Goal: Task Accomplishment & Management: Complete application form

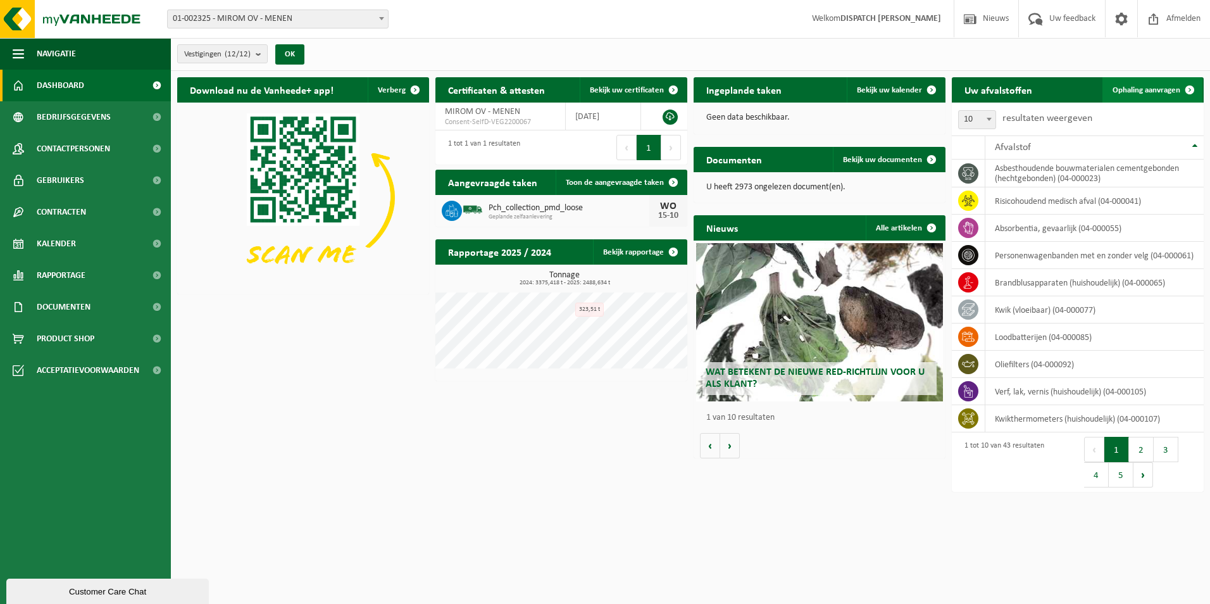
click at [1137, 96] on link "Ophaling aanvragen" at bounding box center [1152, 89] width 100 height 25
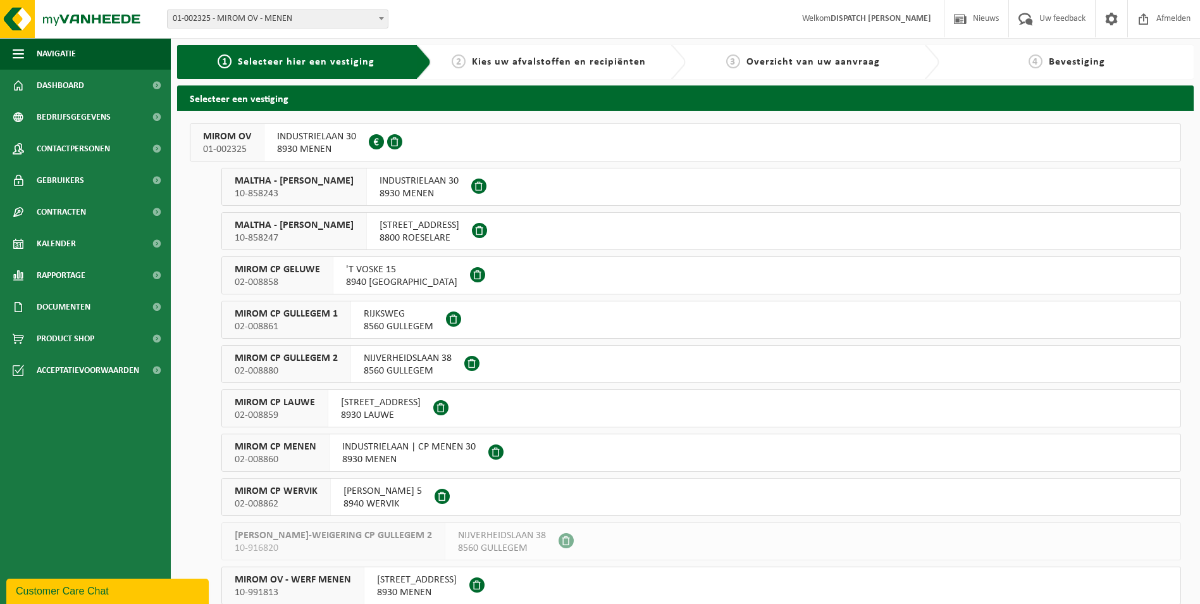
click at [277, 411] on span "02-008859" at bounding box center [275, 415] width 80 height 13
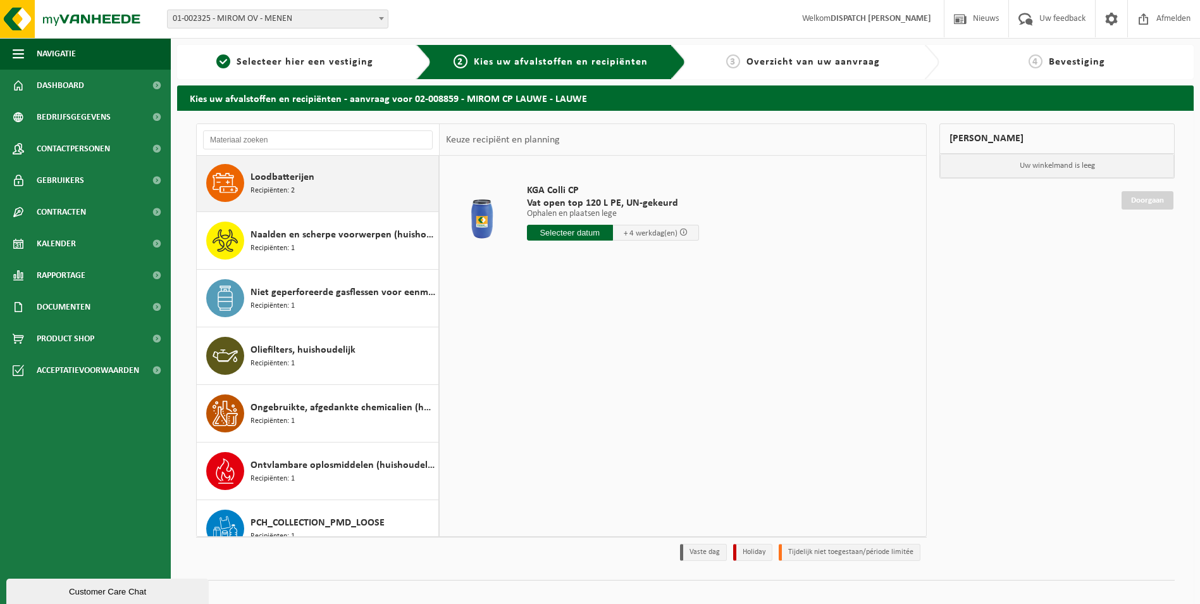
scroll to position [696, 0]
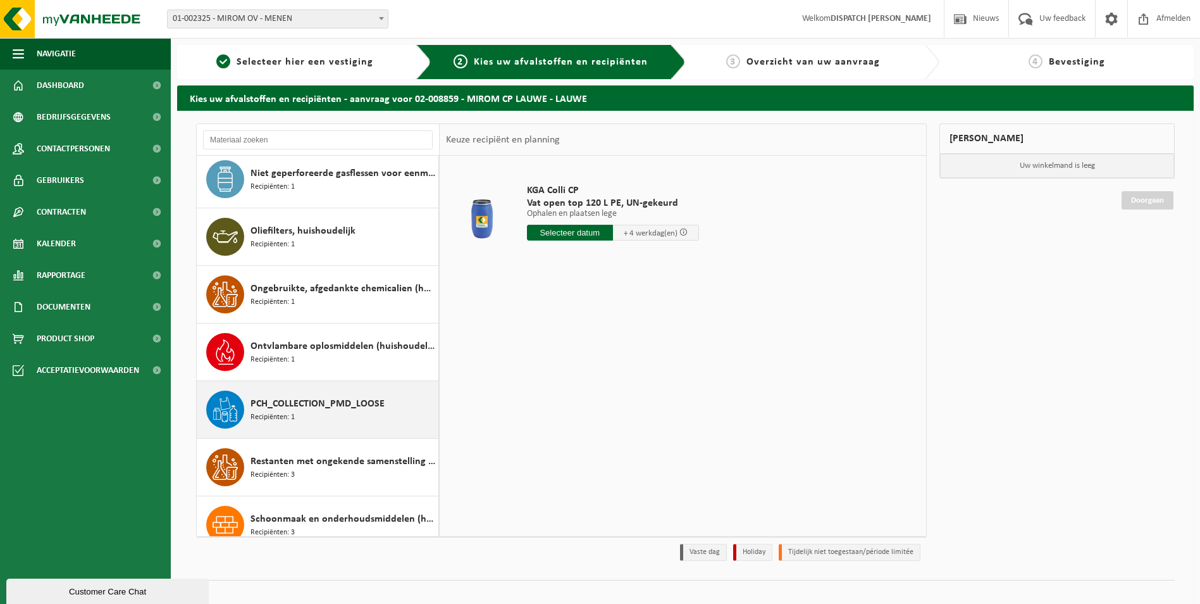
click at [292, 404] on span "PCH_COLLECTION_PMD_LOOSE" at bounding box center [318, 403] width 134 height 15
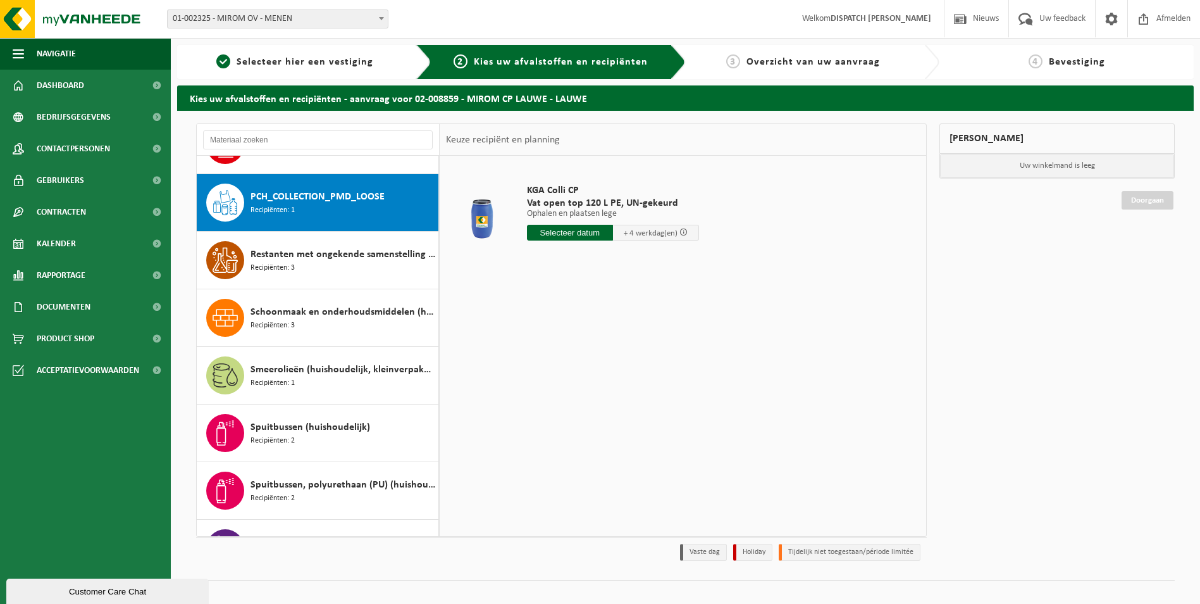
scroll to position [921, 0]
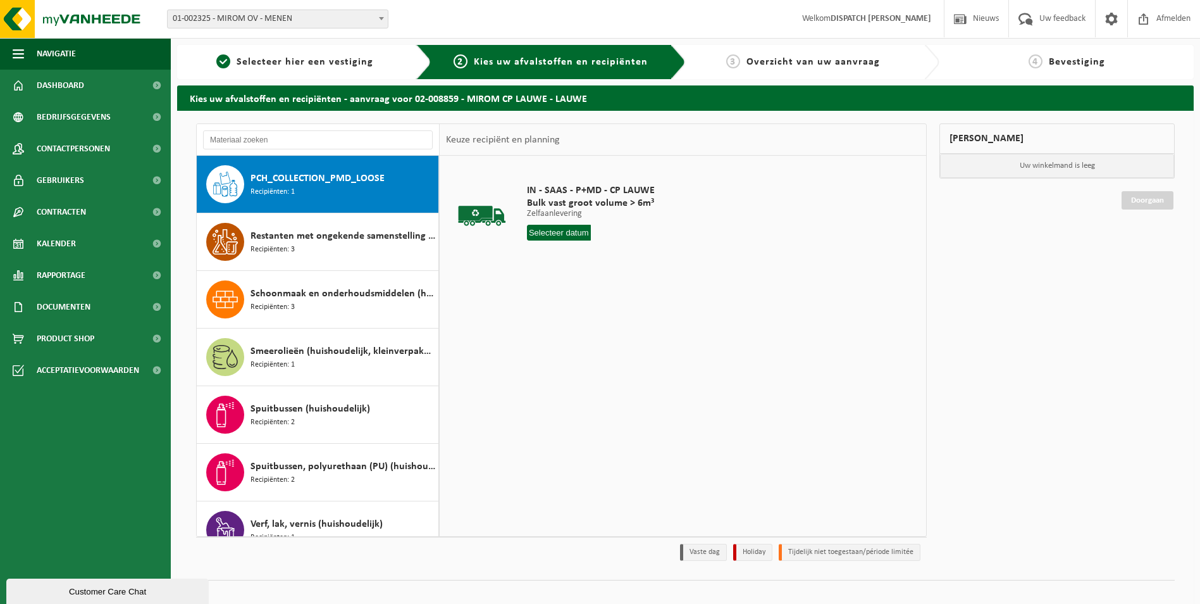
click at [543, 230] on input "text" at bounding box center [559, 233] width 64 height 16
click at [582, 339] on div "15" at bounding box center [583, 345] width 22 height 20
type input "Van 2025-10-15"
click at [576, 279] on button "In winkelmand" at bounding box center [563, 280] width 70 height 20
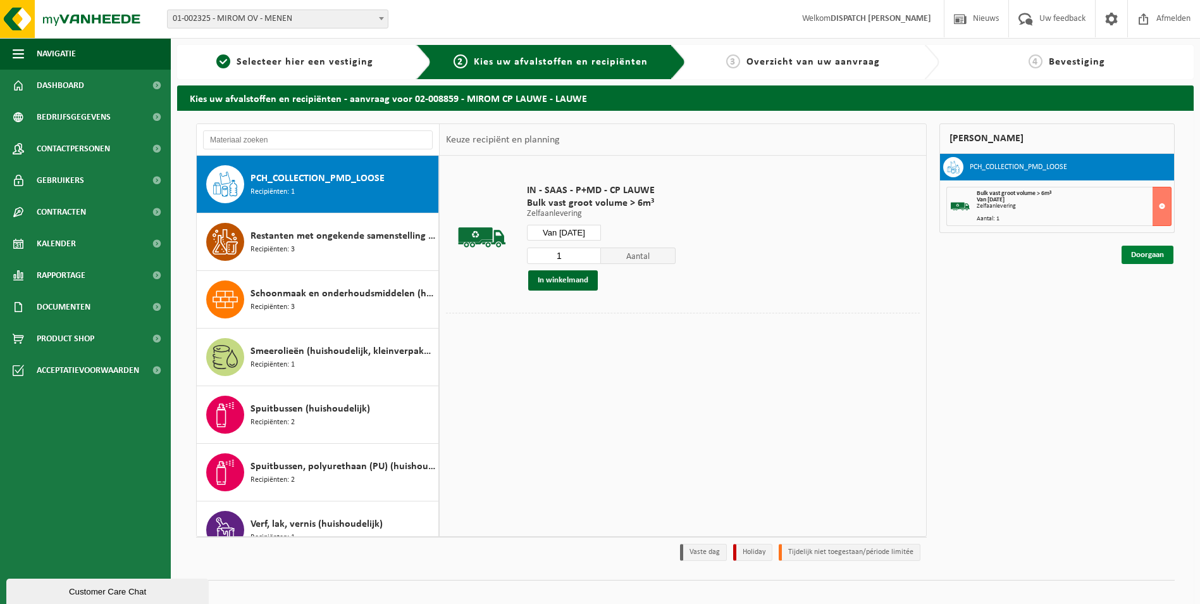
click at [1154, 256] on link "Doorgaan" at bounding box center [1148, 255] width 52 height 18
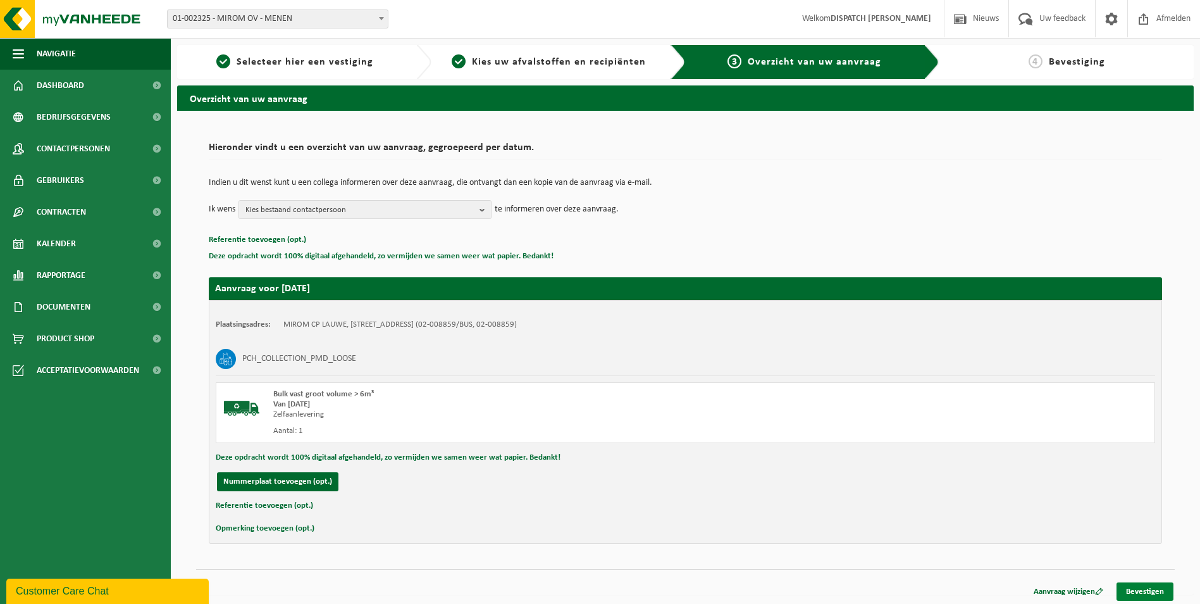
click at [1137, 589] on link "Bevestigen" at bounding box center [1145, 591] width 57 height 18
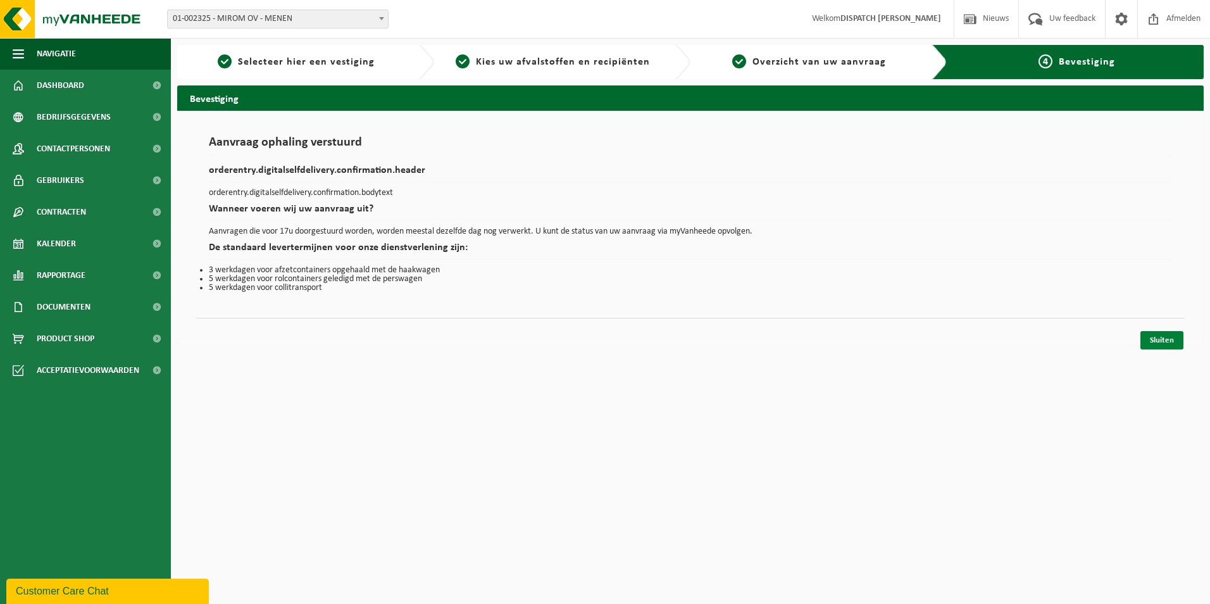
click at [1161, 341] on link "Sluiten" at bounding box center [1161, 340] width 43 height 18
